Goal: Transaction & Acquisition: Purchase product/service

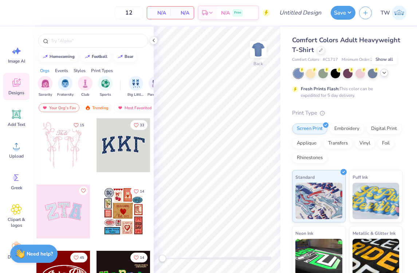
click at [385, 74] on icon at bounding box center [384, 73] width 6 height 6
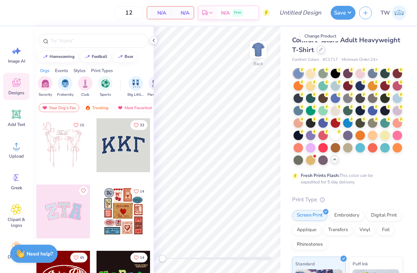
click at [321, 52] on div at bounding box center [321, 50] width 8 height 8
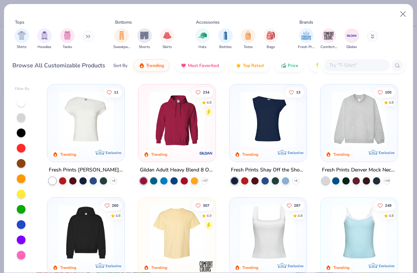
click at [349, 66] on input "text" at bounding box center [357, 65] width 56 height 8
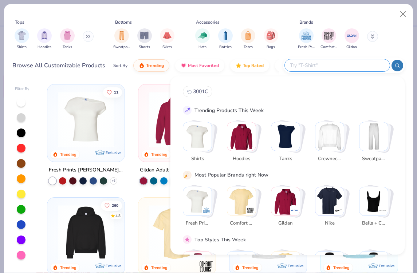
paste input "3"
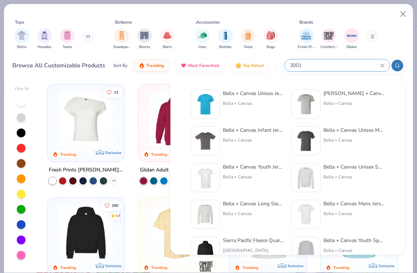
type input "3001"
click at [266, 95] on div "Bella + Canvas Unisex Jersey Short-Sleeve T-Shirt" at bounding box center [253, 94] width 61 height 8
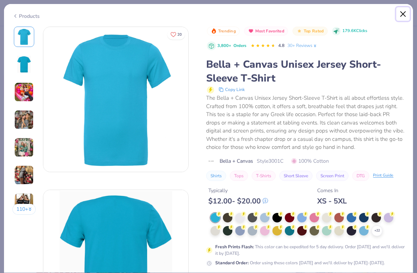
click at [401, 15] on button "Close" at bounding box center [403, 14] width 14 height 14
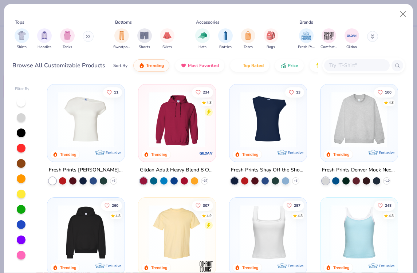
click at [337, 69] on input "text" at bounding box center [357, 65] width 56 height 8
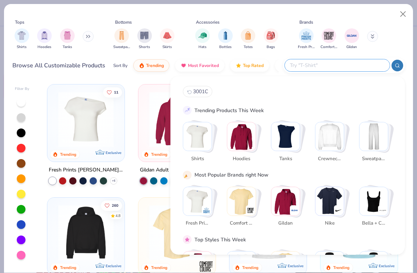
paste input "3001c"
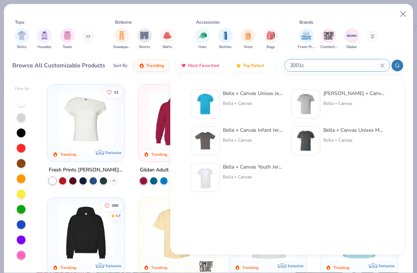
type input "3001c"
click at [235, 100] on div "Bella + Canvas" at bounding box center [253, 103] width 61 height 7
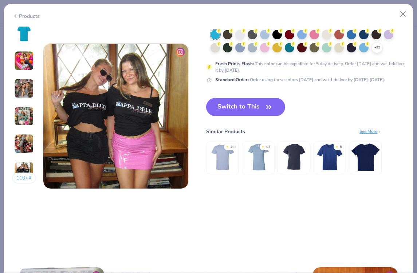
scroll to position [960, 0]
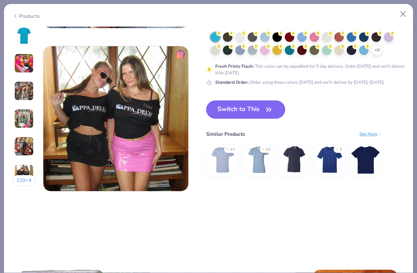
click at [249, 112] on button "Switch to This" at bounding box center [245, 110] width 79 height 18
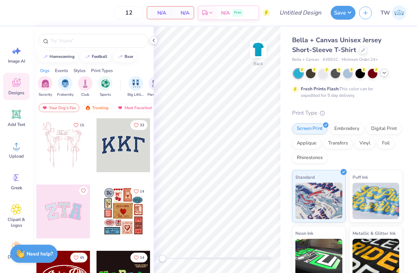
click at [384, 70] on icon at bounding box center [384, 73] width 6 height 6
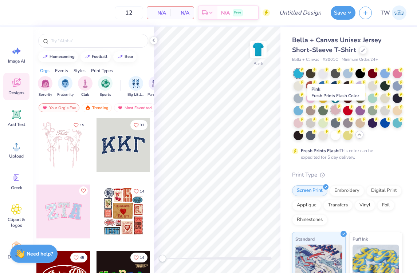
click at [338, 108] on circle at bounding box center [339, 106] width 5 height 5
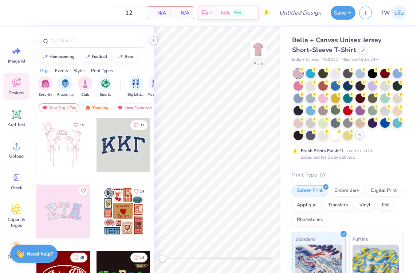
click at [154, 39] on polyline at bounding box center [153, 40] width 1 height 3
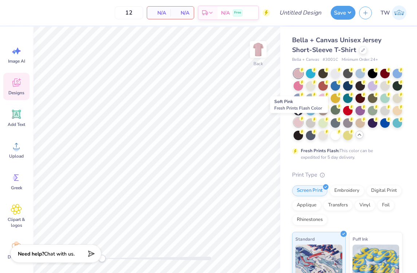
click at [298, 123] on div at bounding box center [298, 122] width 9 height 9
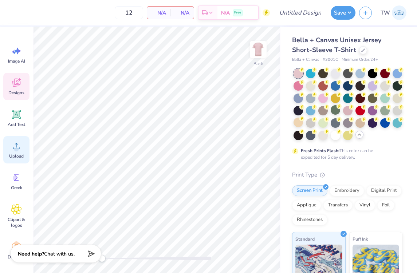
click at [20, 146] on icon at bounding box center [16, 146] width 11 height 11
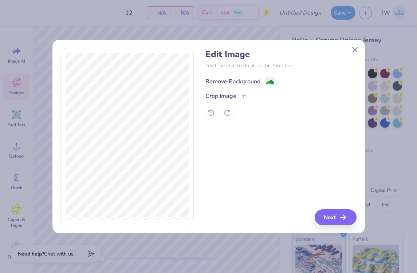
click at [235, 79] on div "Remove Background" at bounding box center [232, 81] width 55 height 9
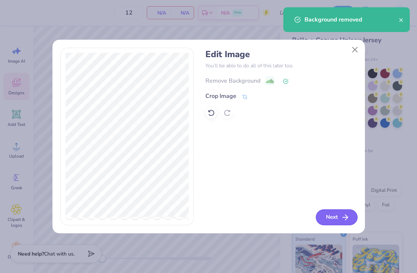
click at [330, 216] on button "Next" at bounding box center [337, 217] width 42 height 16
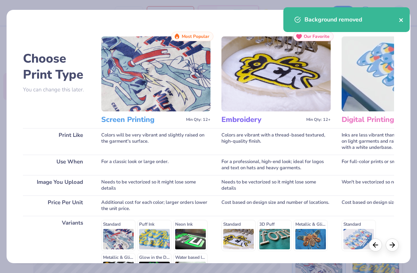
click at [400, 21] on icon "close" at bounding box center [401, 20] width 4 height 4
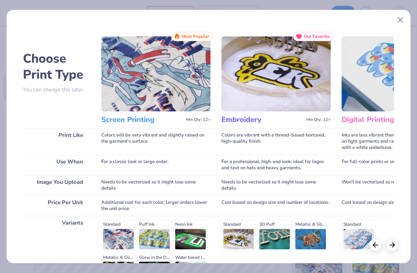
click at [399, 24] on body "12 N/A Per Item N/A Total Est. Delivery N/A Free Design Title Save TW Image AI …" at bounding box center [208, 136] width 417 height 273
click at [399, 21] on button "Close" at bounding box center [401, 20] width 14 height 14
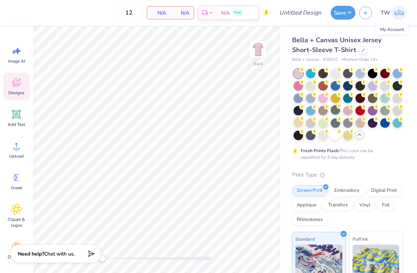
click at [396, 16] on img at bounding box center [399, 12] width 15 height 15
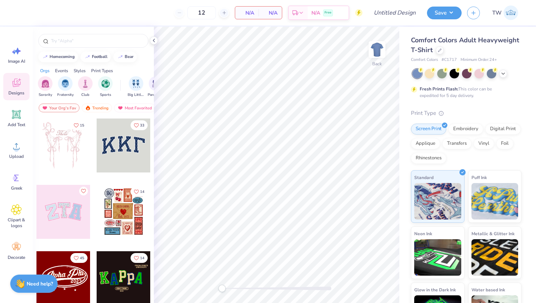
click at [511, 73] on div at bounding box center [466, 73] width 109 height 9
click at [502, 72] on icon at bounding box center [503, 73] width 6 height 6
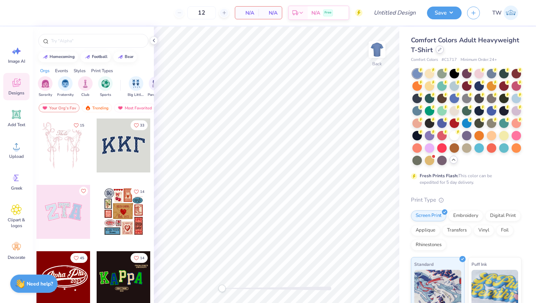
click at [440, 54] on div "Comfort Colors Adult Heavyweight T-Shirt" at bounding box center [466, 45] width 110 height 20
click at [438, 52] on div at bounding box center [439, 50] width 8 height 8
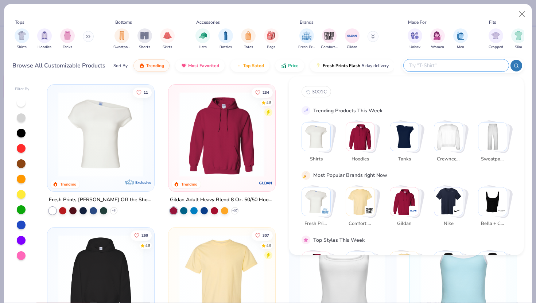
click at [470, 68] on input "text" at bounding box center [455, 65] width 95 height 8
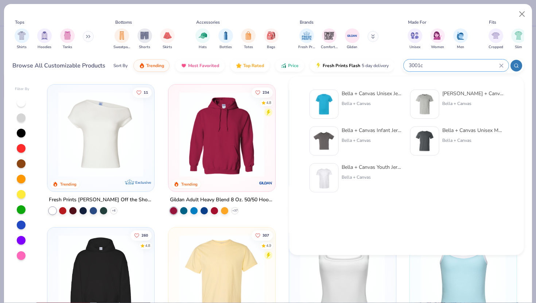
type input "3001c"
click at [377, 101] on div "Bella + Canvas" at bounding box center [371, 103] width 61 height 7
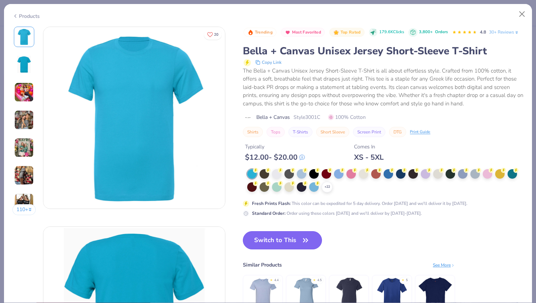
click at [283, 239] on button "Switch to This" at bounding box center [282, 240] width 79 height 18
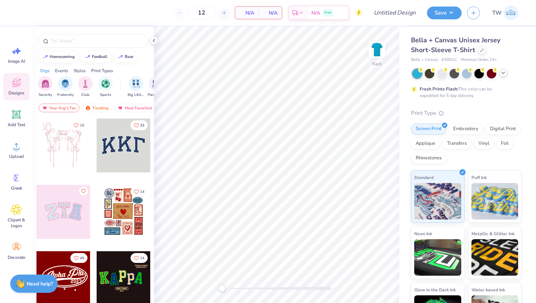
click at [501, 73] on icon at bounding box center [503, 73] width 6 height 6
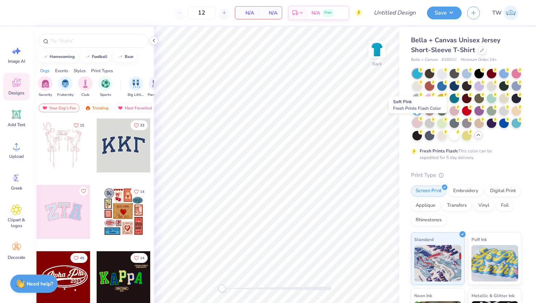
click at [417, 122] on div at bounding box center [416, 122] width 9 height 9
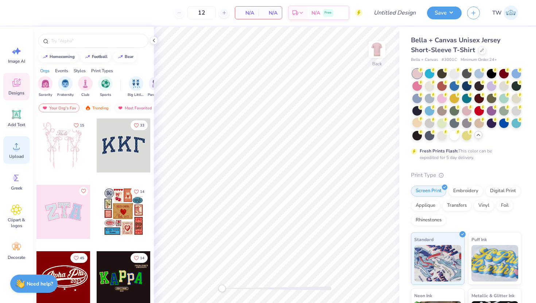
click at [20, 153] on span "Upload" at bounding box center [16, 156] width 15 height 6
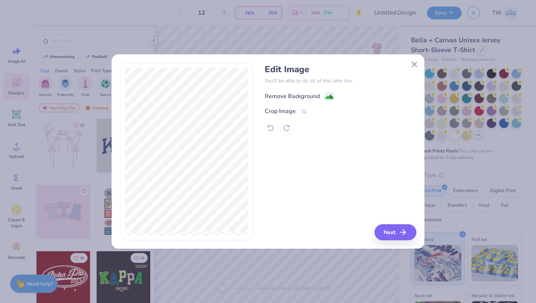
click at [315, 92] on div "Remove Background" at bounding box center [291, 96] width 55 height 9
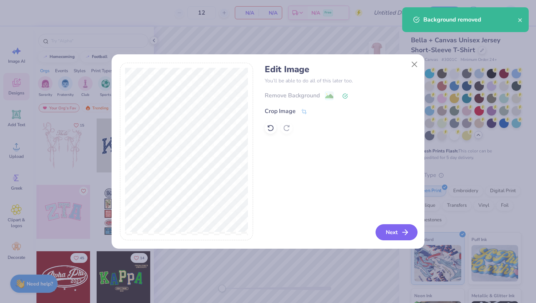
click at [390, 232] on button "Next" at bounding box center [396, 232] width 42 height 16
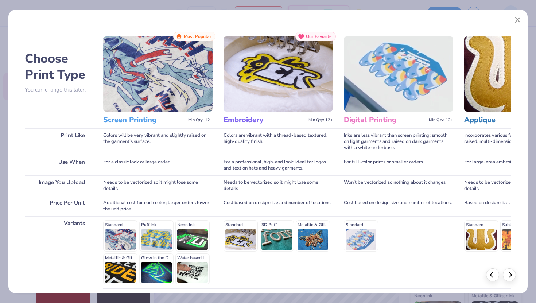
scroll to position [60, 0]
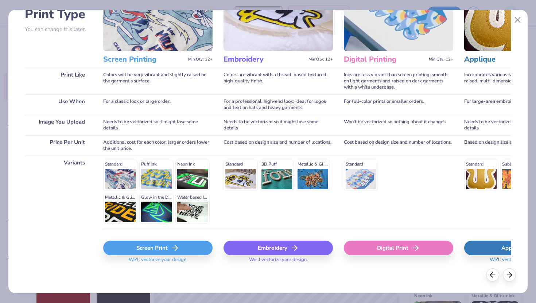
click at [148, 246] on div "Screen Print" at bounding box center [157, 247] width 109 height 15
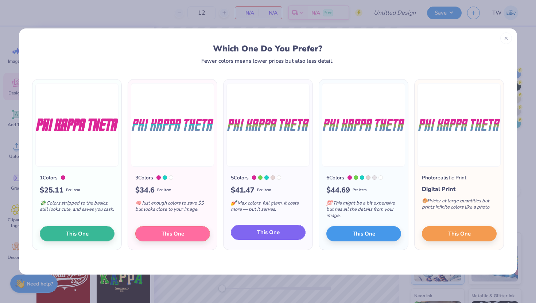
click at [276, 231] on span "This One" at bounding box center [268, 232] width 23 height 8
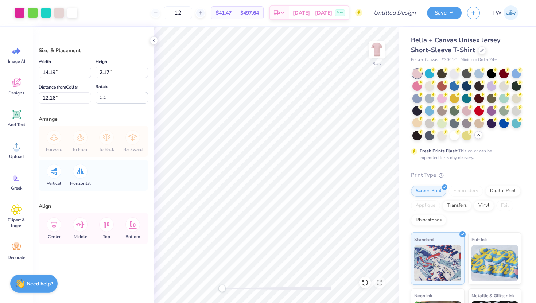
type input "8.53"
type input "1.31"
type input "13.03"
type input "3.61"
type input "0.55"
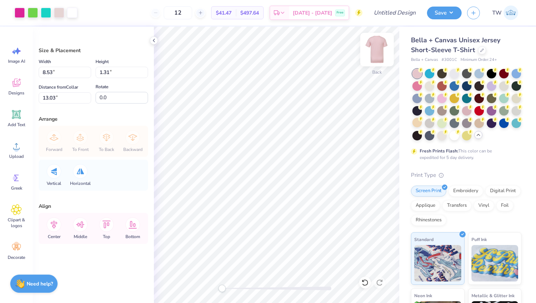
type input "4.81"
type input "3.49"
type input "0.53"
type input "4.83"
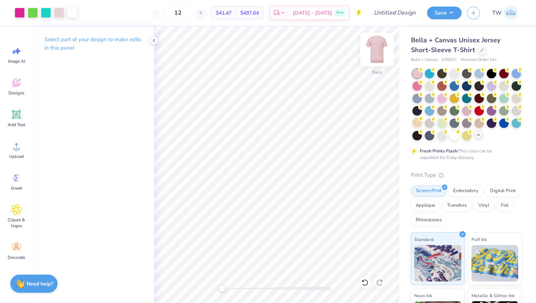
click at [380, 51] on img at bounding box center [376, 49] width 29 height 29
click at [23, 152] on div "Upload" at bounding box center [16, 149] width 26 height 27
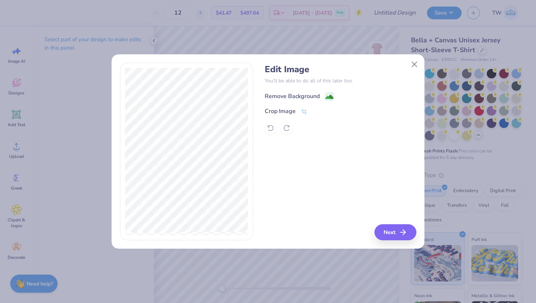
click at [331, 98] on image at bounding box center [329, 97] width 8 height 8
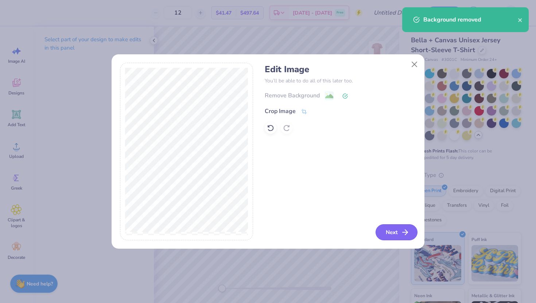
click at [386, 234] on button "Next" at bounding box center [396, 232] width 42 height 16
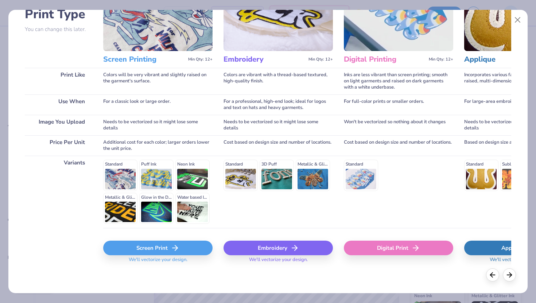
click at [188, 244] on div "Screen Print" at bounding box center [157, 247] width 109 height 15
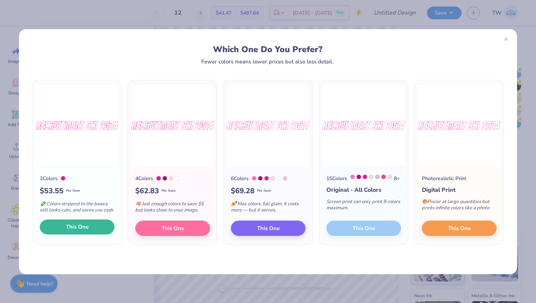
click at [92, 230] on button "This One" at bounding box center [77, 226] width 75 height 15
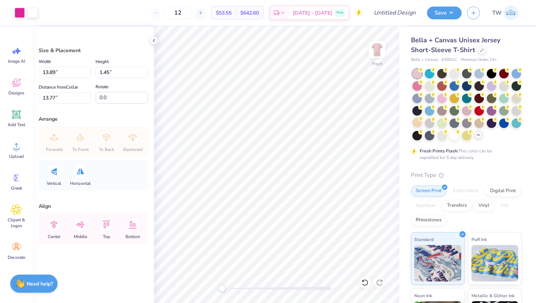
type input "11.17"
type input "1.17"
type input "5.78"
type input "11.85"
type input "1.24"
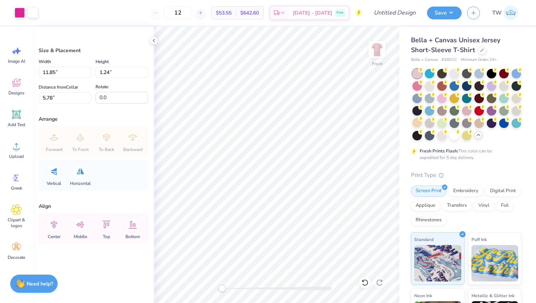
type input "12.49"
type input "1.31"
type input "5.73"
click at [374, 54] on img at bounding box center [376, 49] width 29 height 29
click at [129, 137] on div "Forward To Front To Back Backward" at bounding box center [93, 141] width 105 height 31
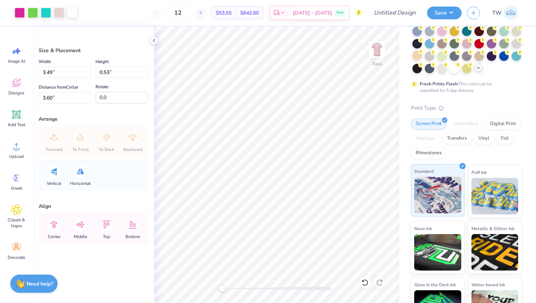
scroll to position [94, 0]
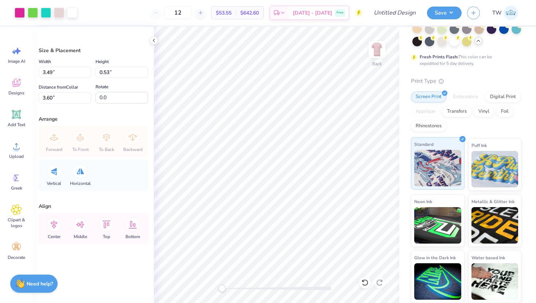
click at [435, 165] on img at bounding box center [437, 168] width 47 height 36
click at [441, 160] on img at bounding box center [437, 168] width 47 height 36
click at [509, 99] on div "Digital Print" at bounding box center [502, 95] width 35 height 11
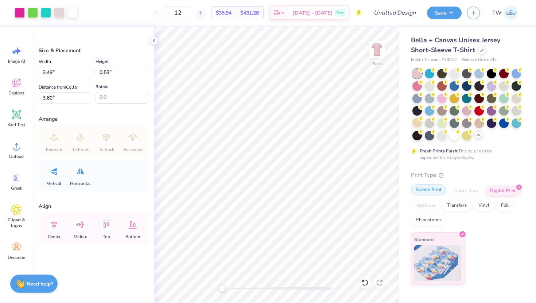
click at [433, 195] on div "Screen Print" at bounding box center [428, 189] width 35 height 11
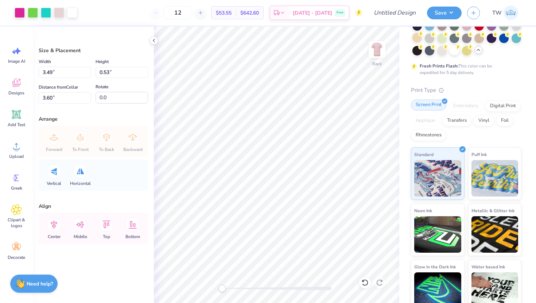
scroll to position [94, 0]
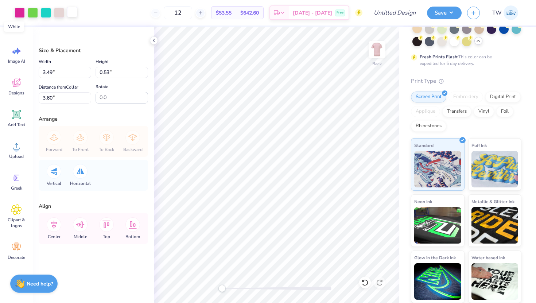
click at [72, 17] on div at bounding box center [72, 12] width 10 height 10
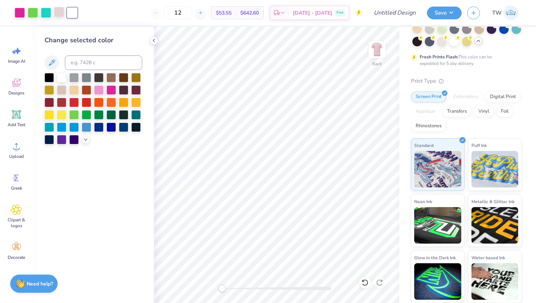
click at [59, 11] on div at bounding box center [59, 12] width 10 height 10
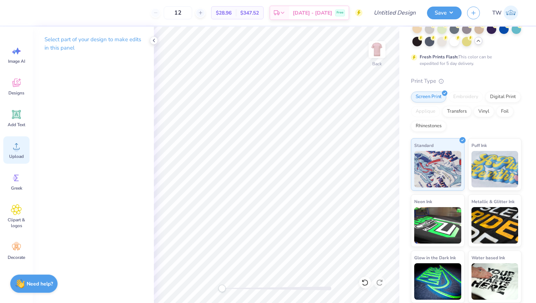
click at [16, 153] on span "Upload" at bounding box center [16, 156] width 15 height 6
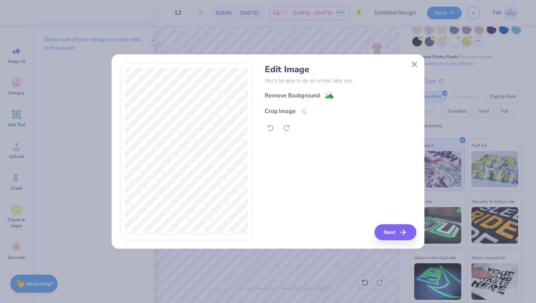
click at [308, 89] on div "Edit Image You’ll be able to do all of this later too. Remove Background Crop I…" at bounding box center [339, 99] width 151 height 70
click at [308, 96] on div "Remove Background" at bounding box center [291, 96] width 55 height 9
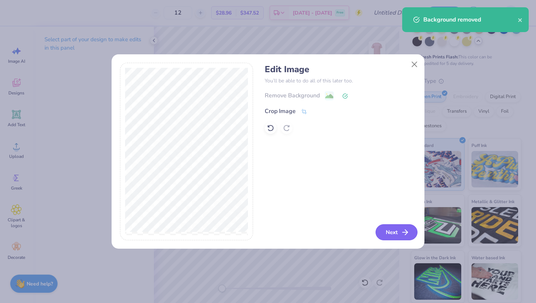
click at [386, 234] on button "Next" at bounding box center [396, 232] width 42 height 16
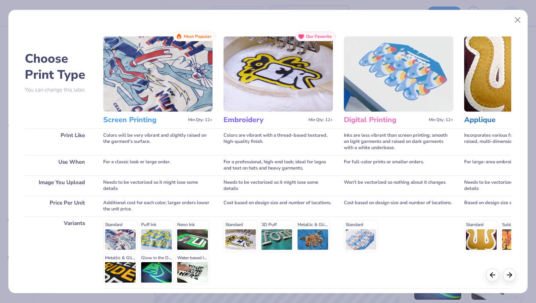
scroll to position [60, 0]
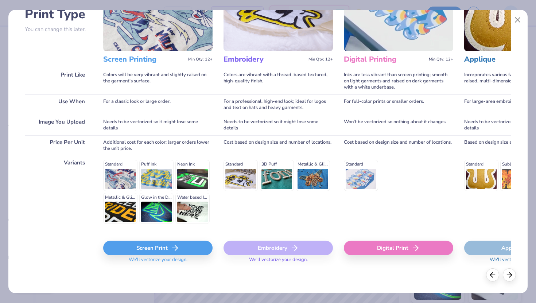
click at [156, 248] on div "Screen Print" at bounding box center [157, 247] width 109 height 15
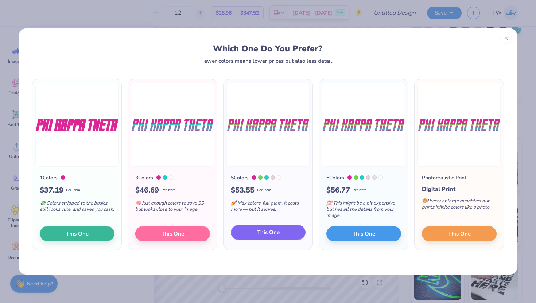
click at [250, 228] on button "This One" at bounding box center [268, 232] width 75 height 15
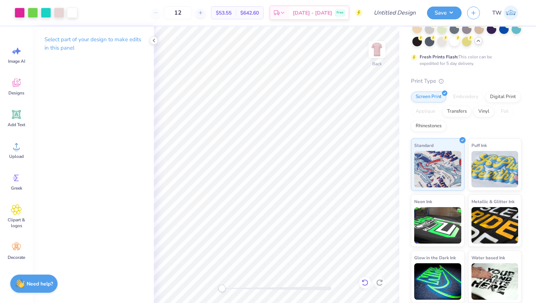
click at [367, 282] on icon at bounding box center [364, 282] width 6 height 7
click at [513, 15] on img at bounding box center [510, 12] width 15 height 15
